Goal: Navigation & Orientation: Find specific page/section

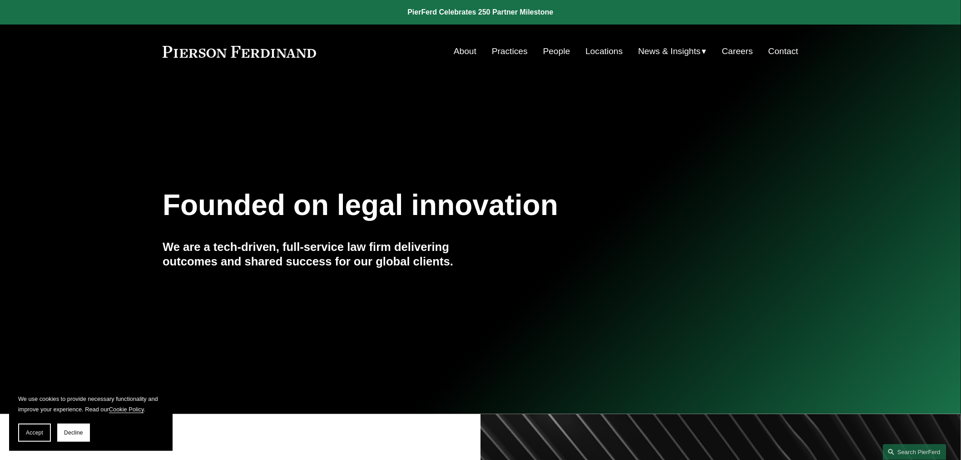
click at [555, 49] on link "People" at bounding box center [556, 51] width 27 height 17
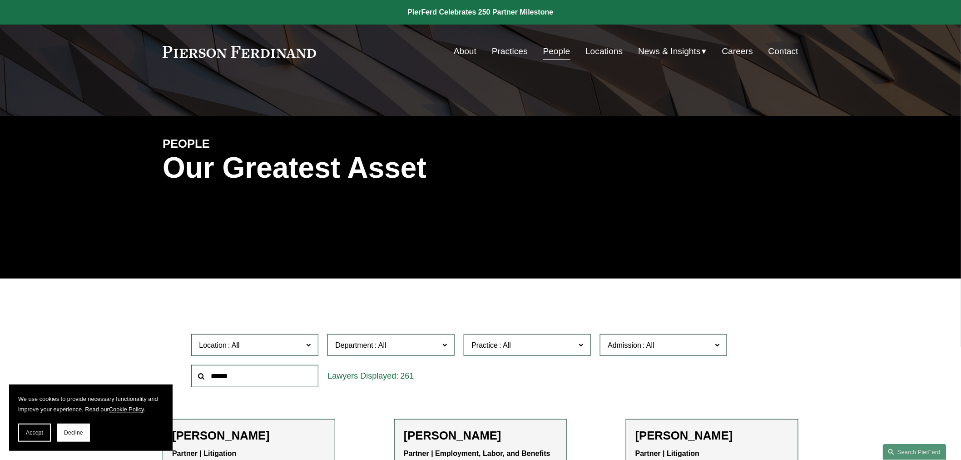
click at [602, 52] on link "Locations" at bounding box center [603, 51] width 37 height 17
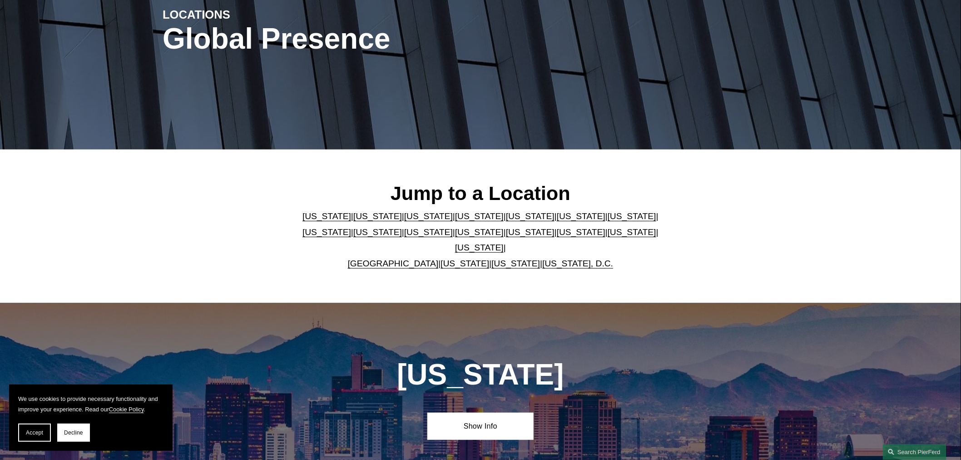
scroll to position [151, 0]
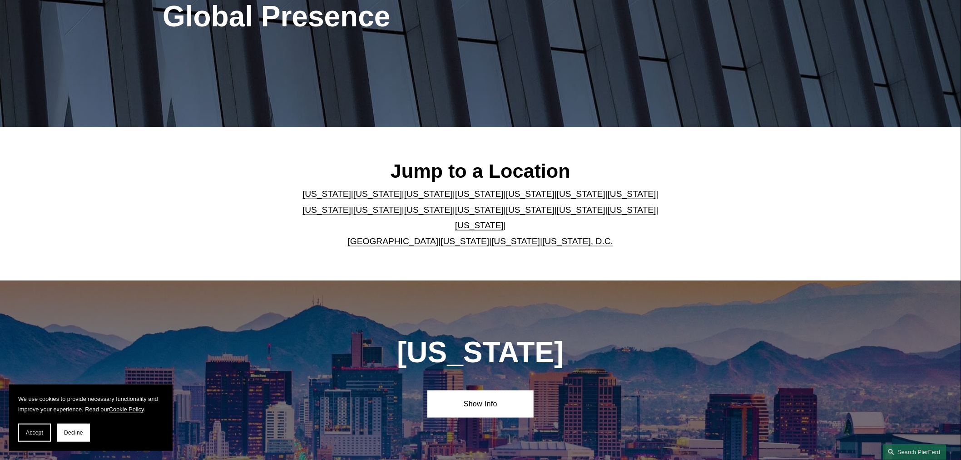
click at [504, 220] on link "Texas" at bounding box center [479, 225] width 49 height 10
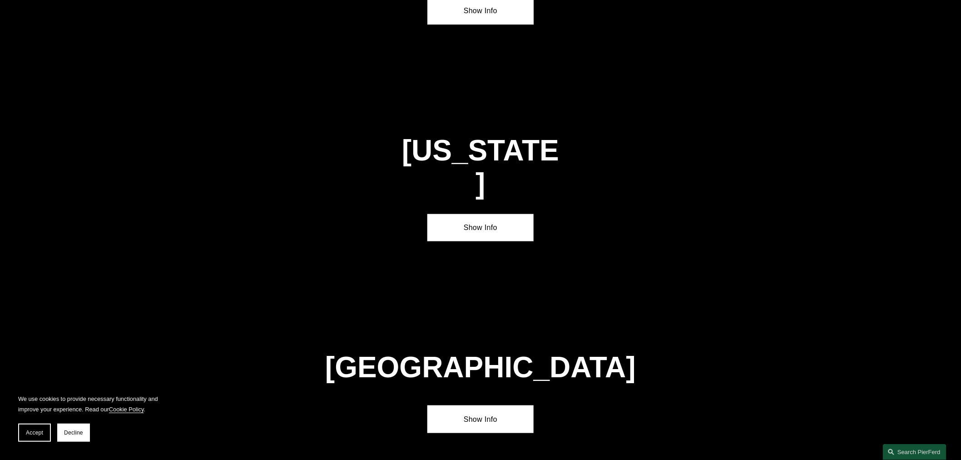
scroll to position [3109, 0]
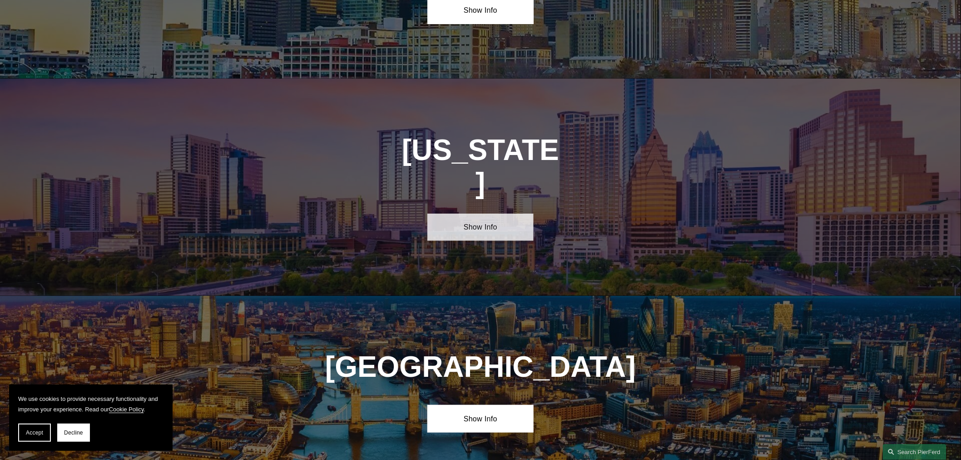
click at [470, 213] on link "Show Info" at bounding box center [480, 226] width 106 height 27
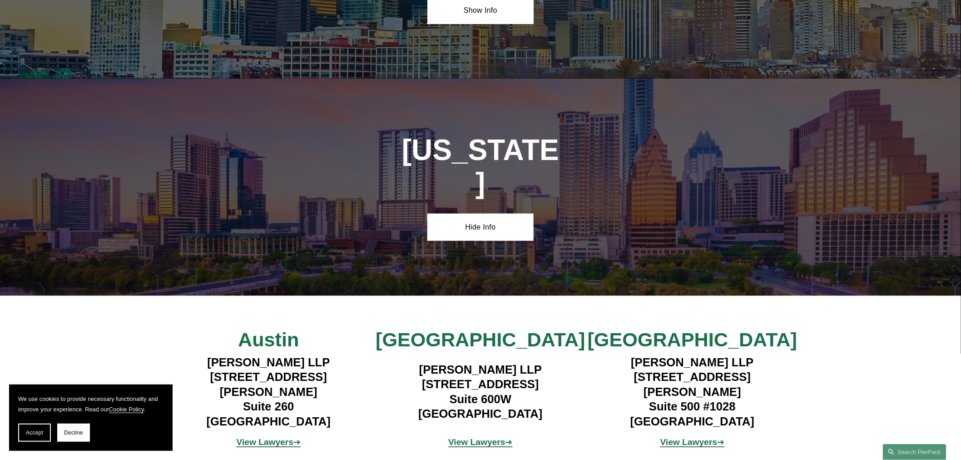
click at [680, 437] on strong "View Lawyers" at bounding box center [688, 442] width 57 height 10
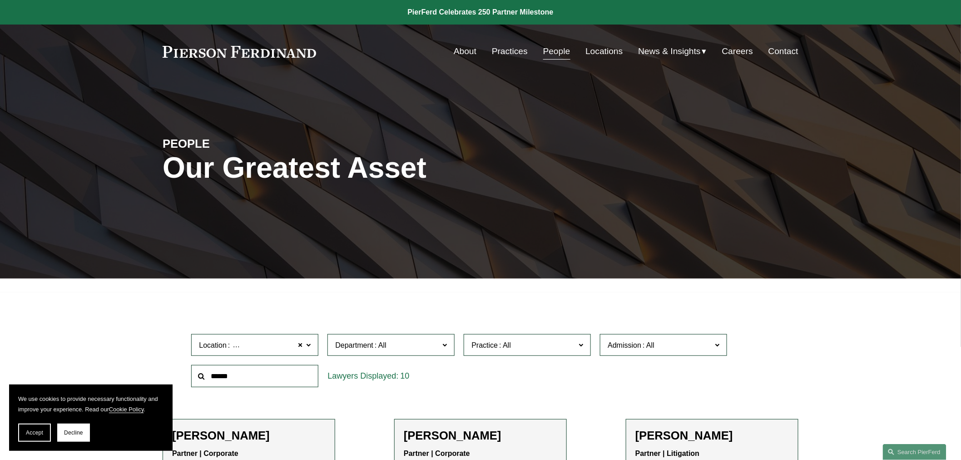
click at [461, 50] on link "About" at bounding box center [465, 51] width 23 height 17
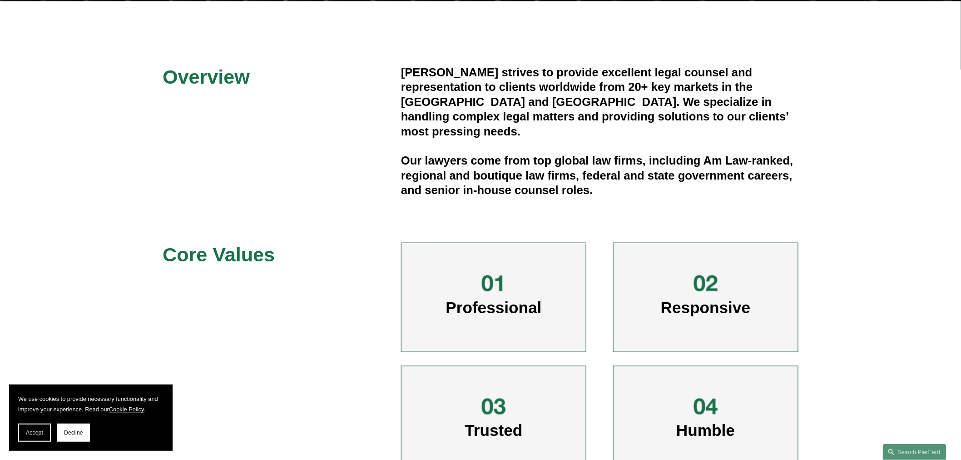
scroll to position [252, 0]
